Goal: Task Accomplishment & Management: Manage account settings

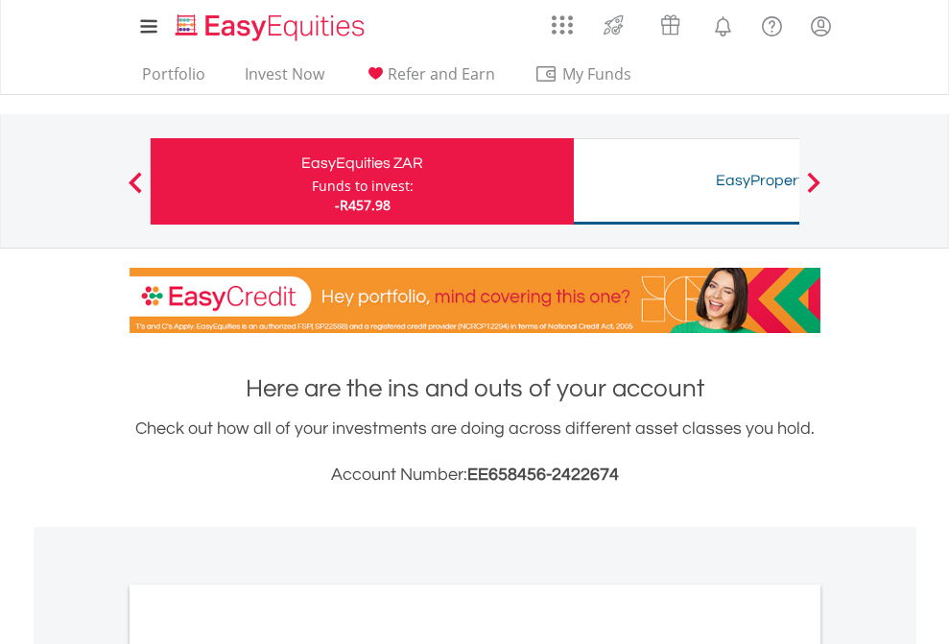
click at [312, 181] on div "Funds to invest:" at bounding box center [363, 186] width 102 height 19
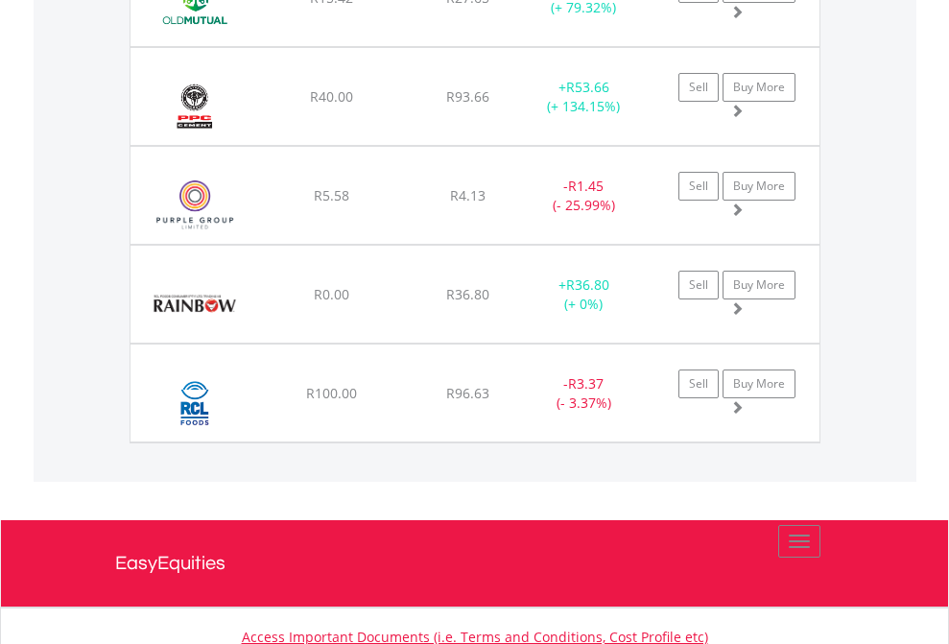
scroll to position [184, 301]
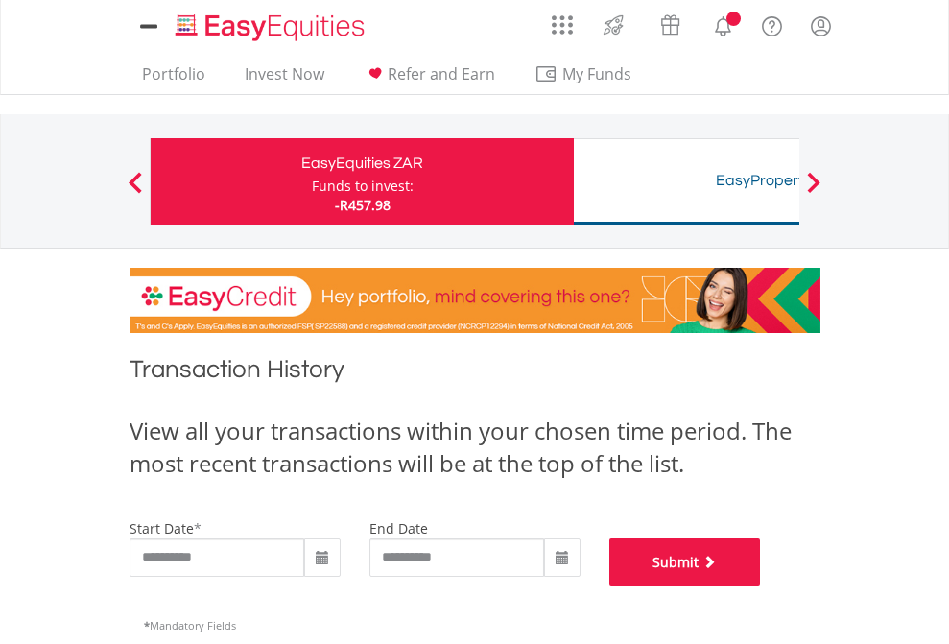
click at [761, 586] on button "Submit" at bounding box center [685, 562] width 152 height 48
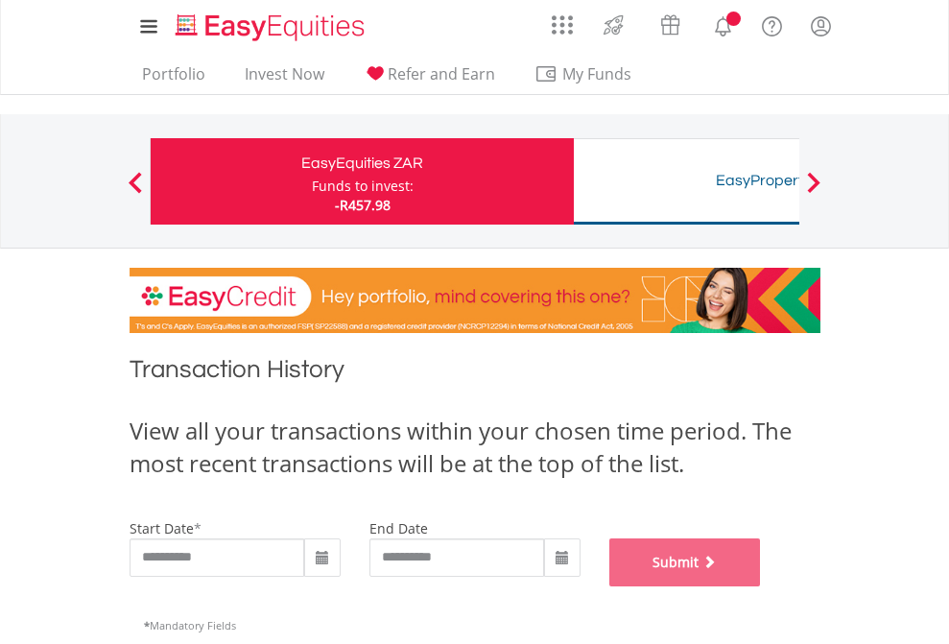
scroll to position [778, 0]
